Goal: Ask a question

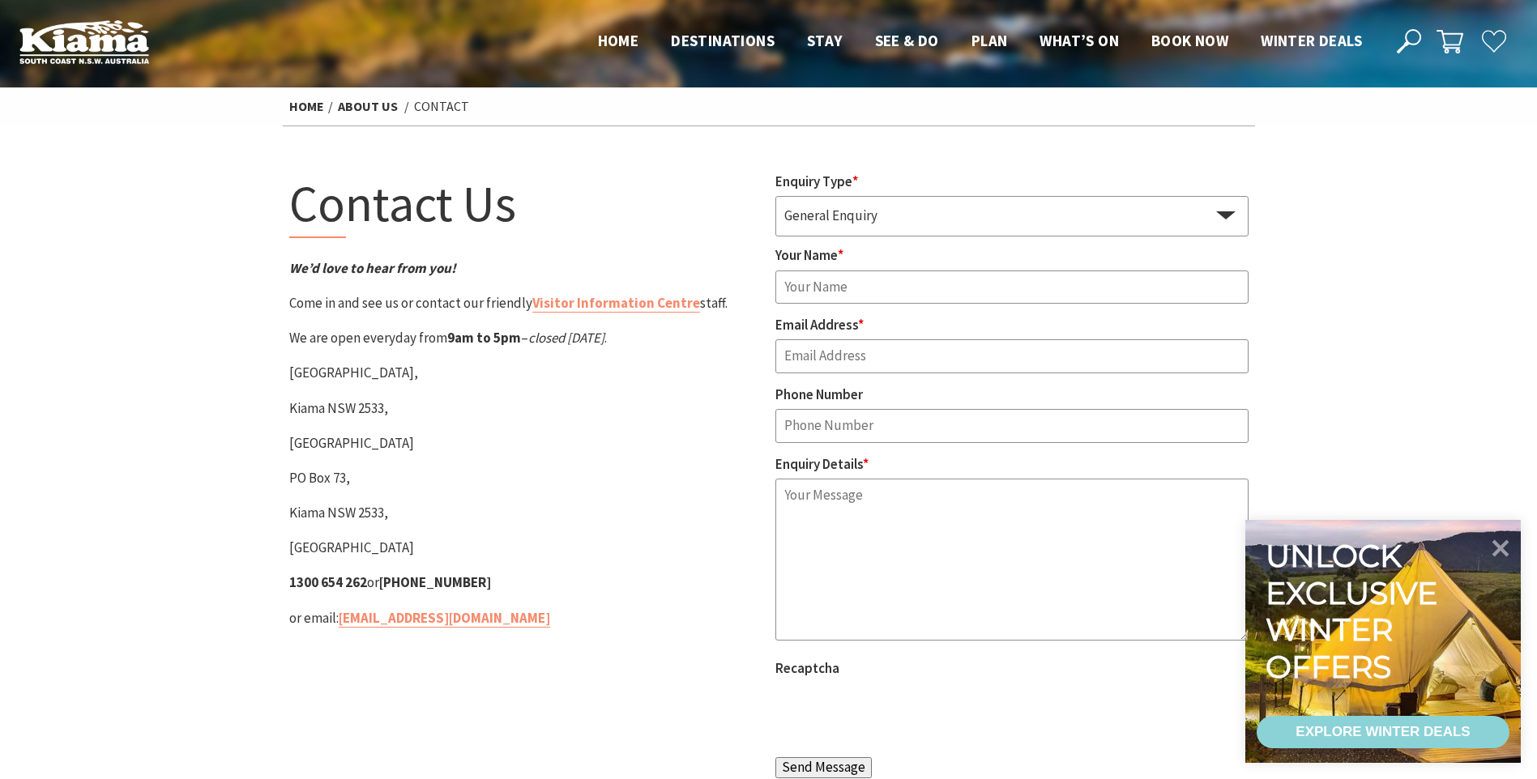
click at [919, 221] on select "General Enquiry Accommodation Visitor Guide" at bounding box center [1011, 215] width 473 height 38
click at [876, 360] on input "Email Address *" at bounding box center [1011, 356] width 473 height 34
type input "[EMAIL_ADDRESS][DOMAIN_NAME]"
type input "[PERSON_NAME]"
type input "[PHONE_NUMBER]"
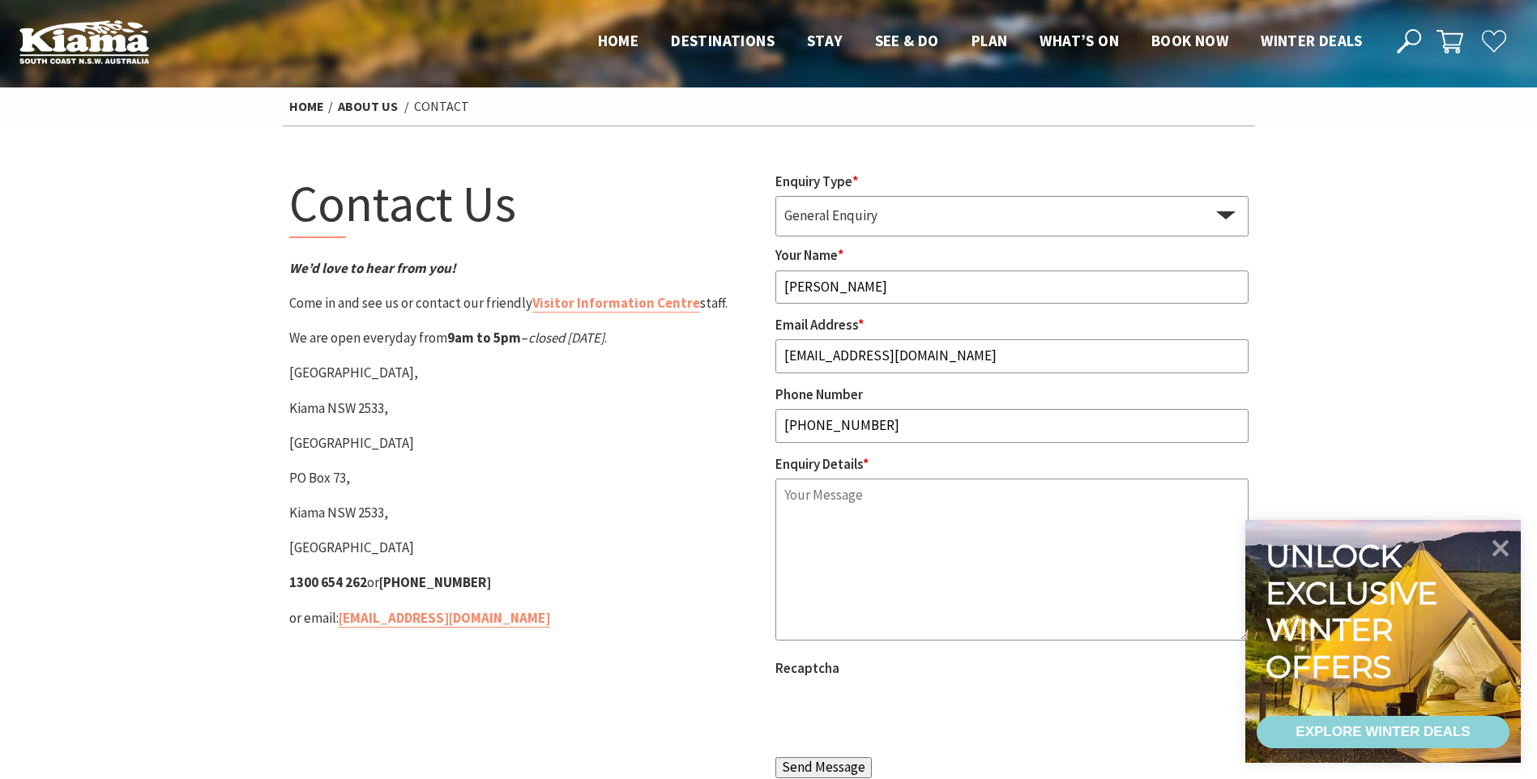
click at [870, 502] on textarea "Enquiry Details *" at bounding box center [1011, 560] width 473 height 162
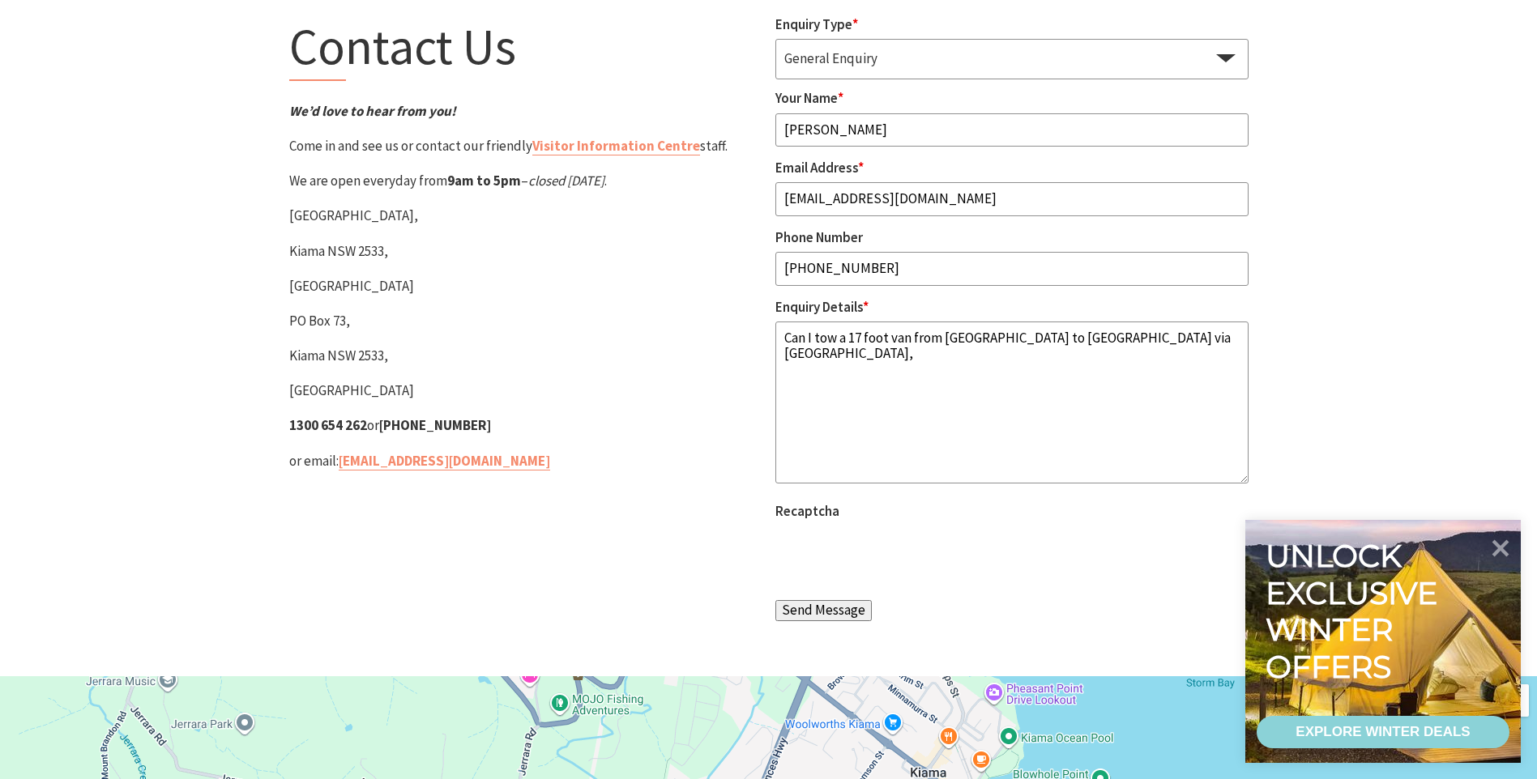
scroll to position [162, 0]
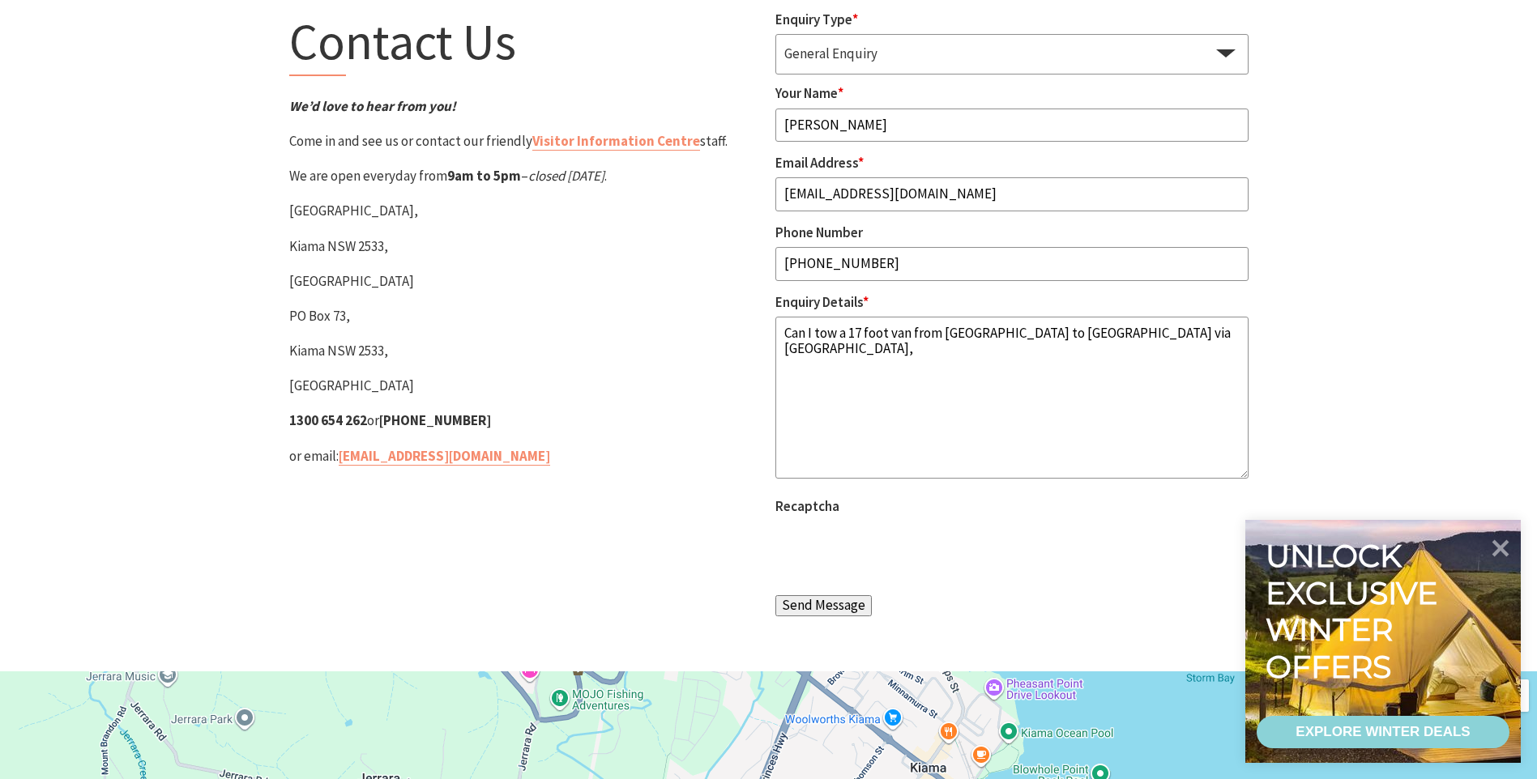
type textarea "Can I tow a 17 foot van from [GEOGRAPHIC_DATA] to [GEOGRAPHIC_DATA] via [GEOGRA…"
click at [829, 604] on input "Send Message" at bounding box center [823, 605] width 96 height 21
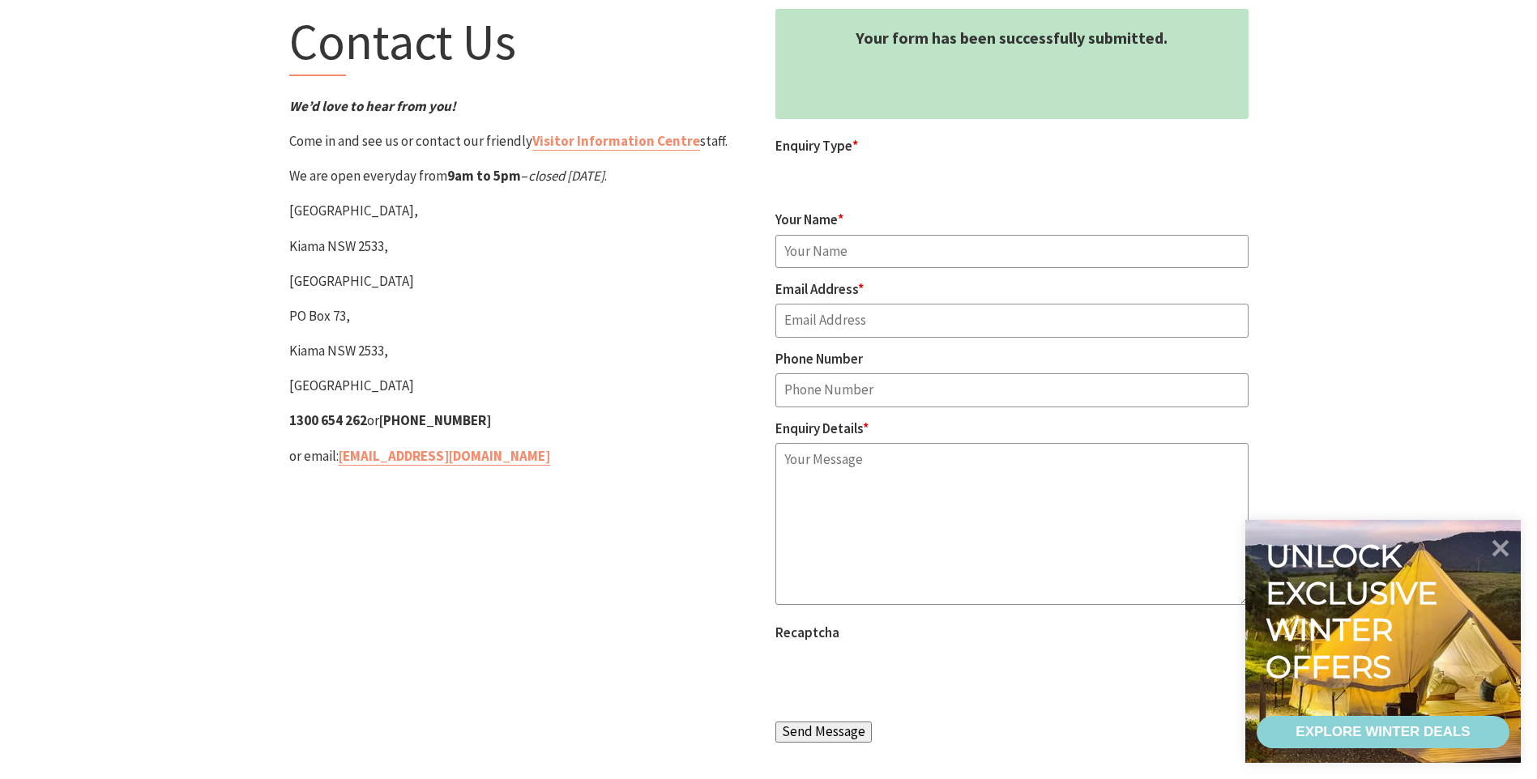
click at [828, 735] on input "Send Message" at bounding box center [823, 732] width 96 height 21
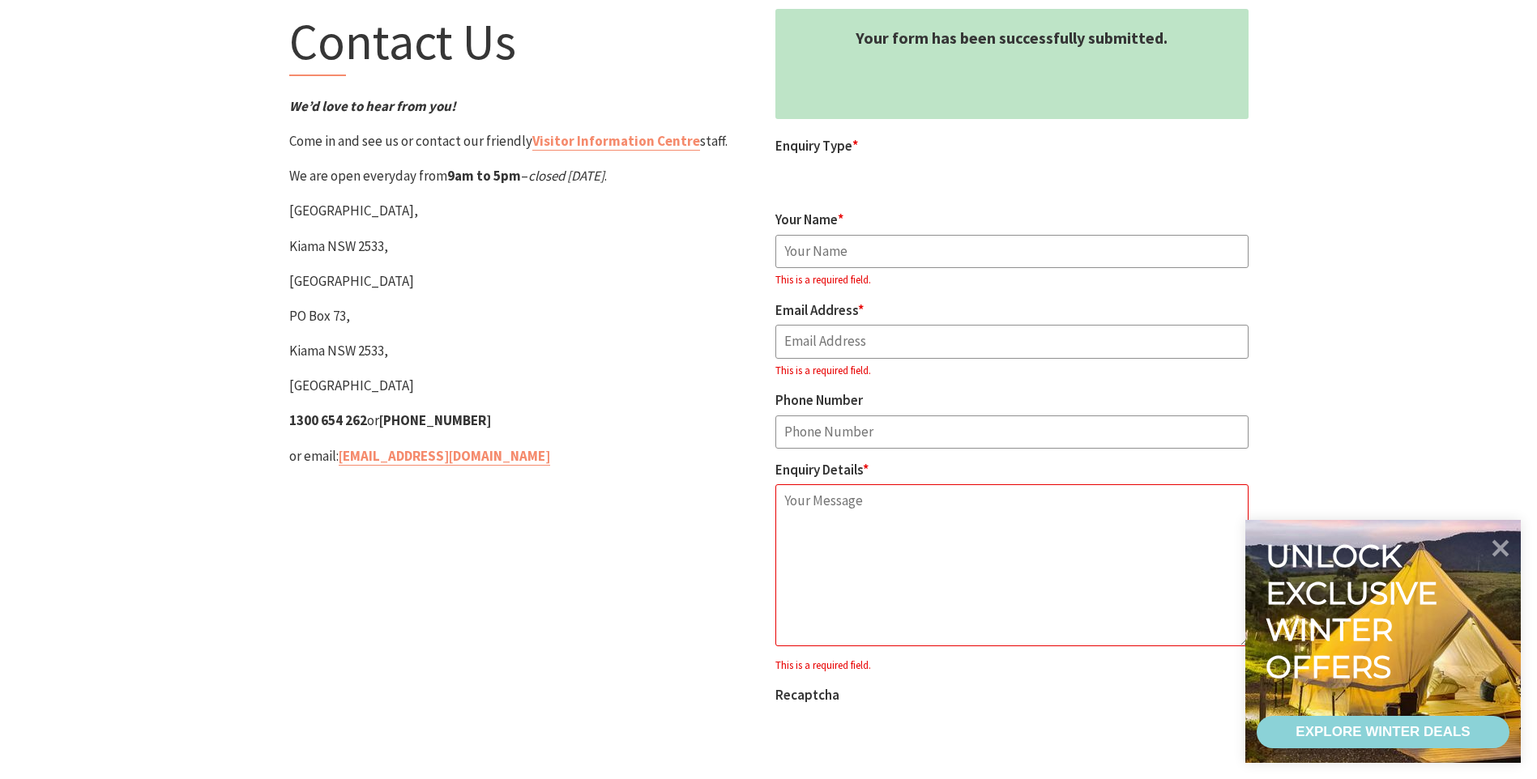
click at [897, 251] on input "Your Name *" at bounding box center [1011, 252] width 473 height 34
type input "[PERSON_NAME]"
type input "[EMAIL_ADDRESS][DOMAIN_NAME]"
type input "[PHONE_NUMBER]"
